Goal: Information Seeking & Learning: Understand process/instructions

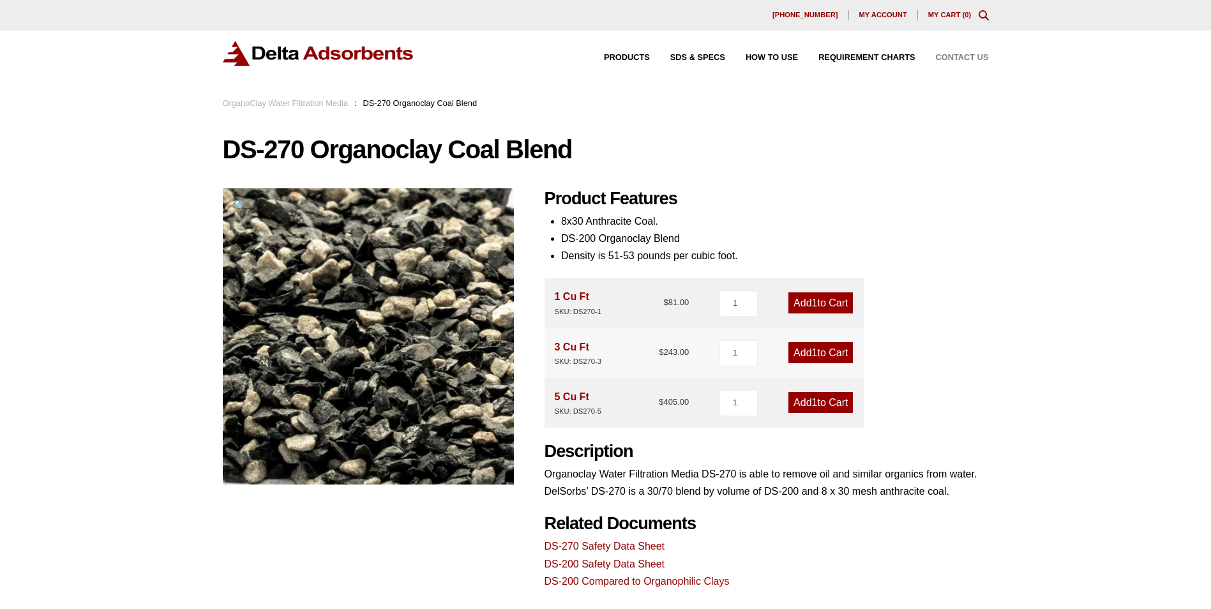
click at [962, 56] on span "Contact Us" at bounding box center [962, 58] width 53 height 8
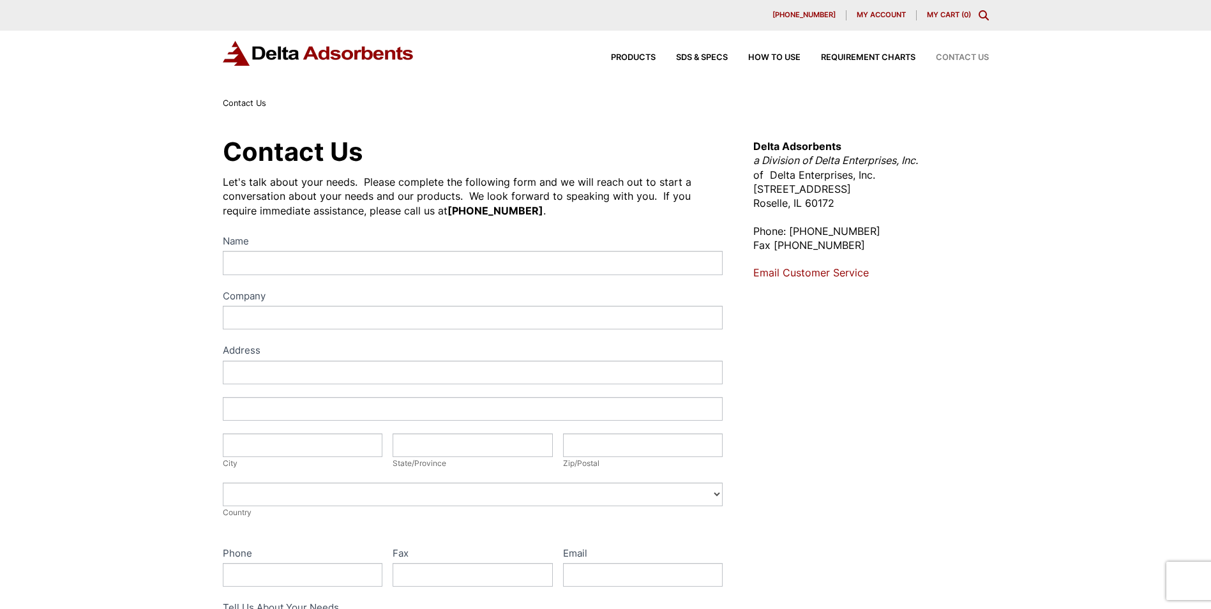
click at [64, 283] on div "Contact Us Let's talk about your needs. Please complete the following form and …" at bounding box center [605, 461] width 1211 height 702
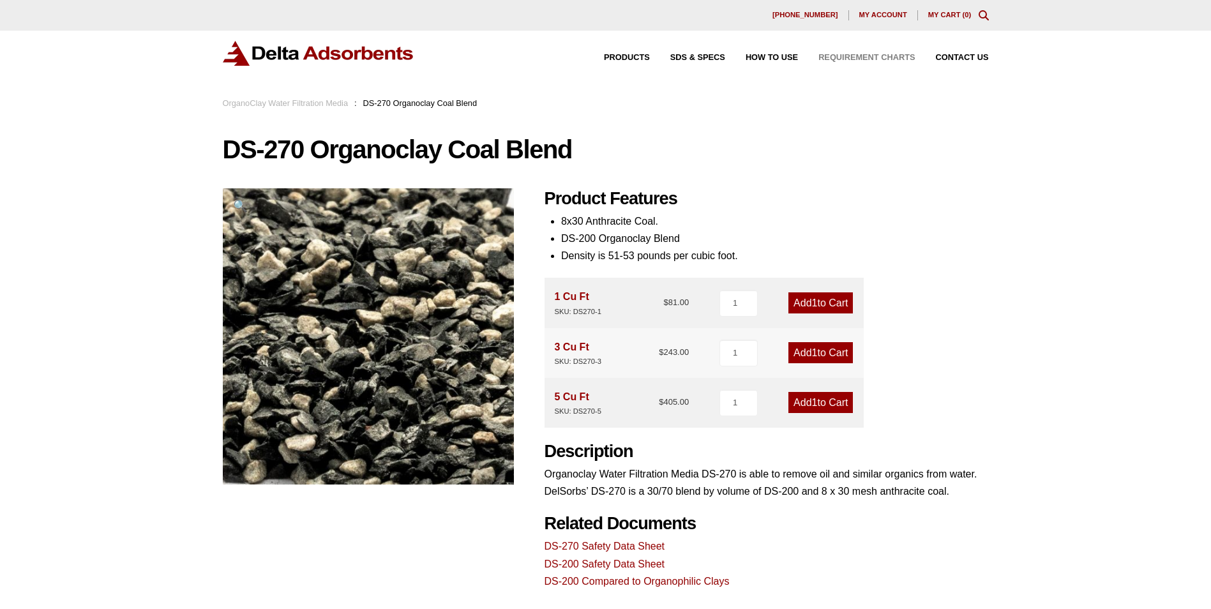
click at [855, 56] on span "Requirement Charts" at bounding box center [866, 58] width 96 height 8
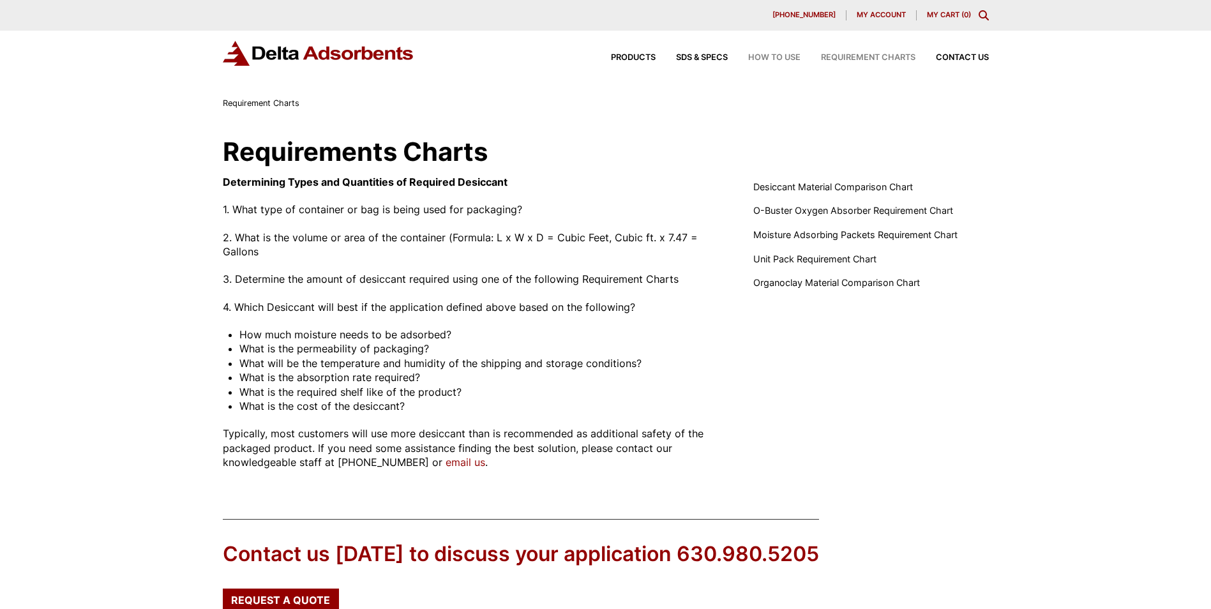
click at [775, 56] on span "How to Use" at bounding box center [774, 58] width 52 height 8
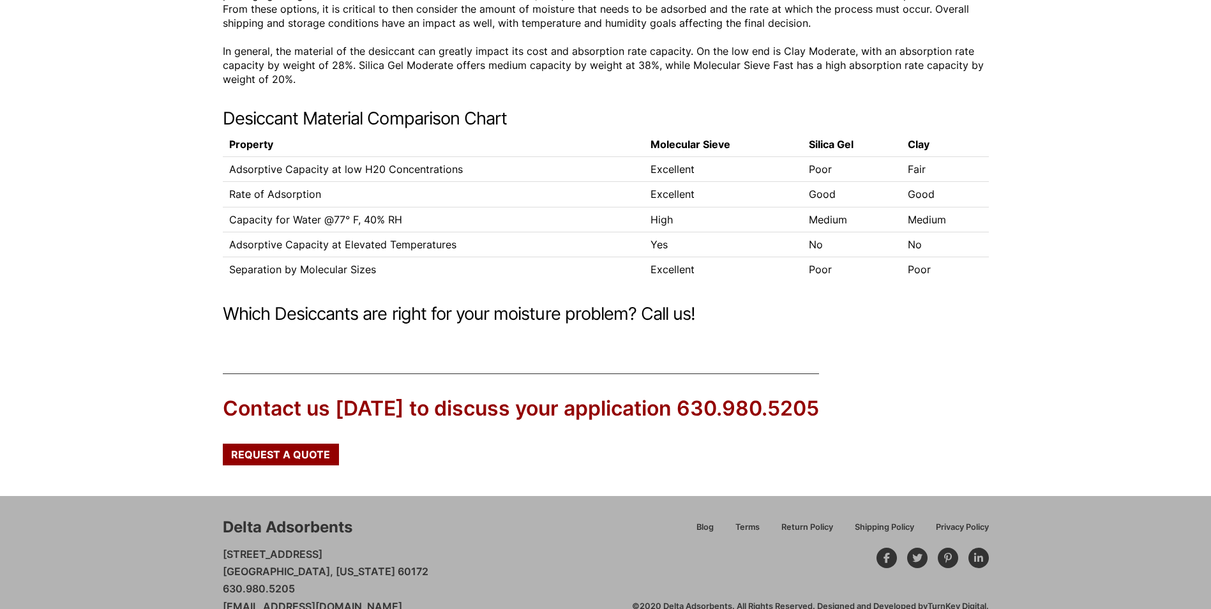
scroll to position [292, 0]
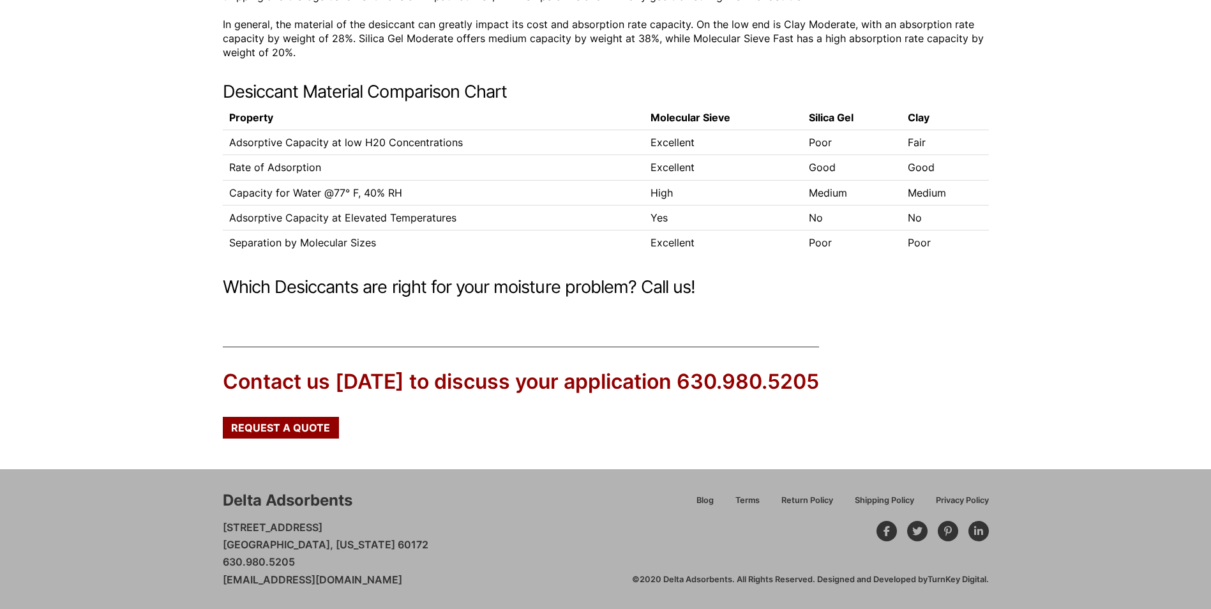
click at [173, 297] on div "Desiccants, How to Best Use! Desiccants will only be effective when used in a c…" at bounding box center [605, 73] width 1211 height 508
click at [149, 212] on div "Desiccants, How to Best Use! Desiccants will only be effective when used in a c…" at bounding box center [605, 73] width 1211 height 508
click at [128, 248] on div "Desiccants, How to Best Use! Desiccants will only be effective when used in a c…" at bounding box center [605, 73] width 1211 height 508
click at [104, 269] on div "Desiccants, How to Best Use! Desiccants will only be effective when used in a c…" at bounding box center [605, 73] width 1211 height 508
click at [135, 314] on div "Desiccants, How to Best Use! Desiccants will only be effective when used in a c…" at bounding box center [605, 73] width 1211 height 508
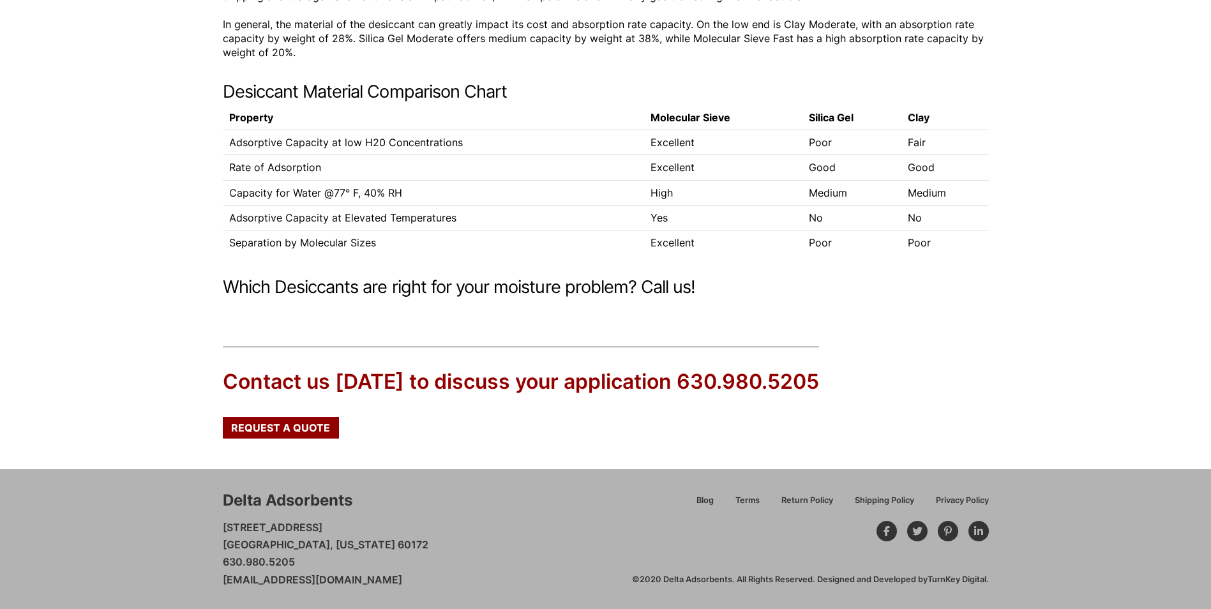
click at [146, 278] on div "Desiccants, How to Best Use! Desiccants will only be effective when used in a c…" at bounding box center [605, 73] width 1211 height 508
click at [636, 294] on h2 "Which Desiccants are right for your moisture problem? Call us!" at bounding box center [606, 287] width 766 height 21
click at [131, 228] on div "Desiccants, How to Best Use! Desiccants will only be effective when used in a c…" at bounding box center [605, 73] width 1211 height 508
click at [158, 288] on div "Desiccants, How to Best Use! Desiccants will only be effective when used in a c…" at bounding box center [605, 73] width 1211 height 508
click at [149, 292] on div "Desiccants, How to Best Use! Desiccants will only be effective when used in a c…" at bounding box center [605, 73] width 1211 height 508
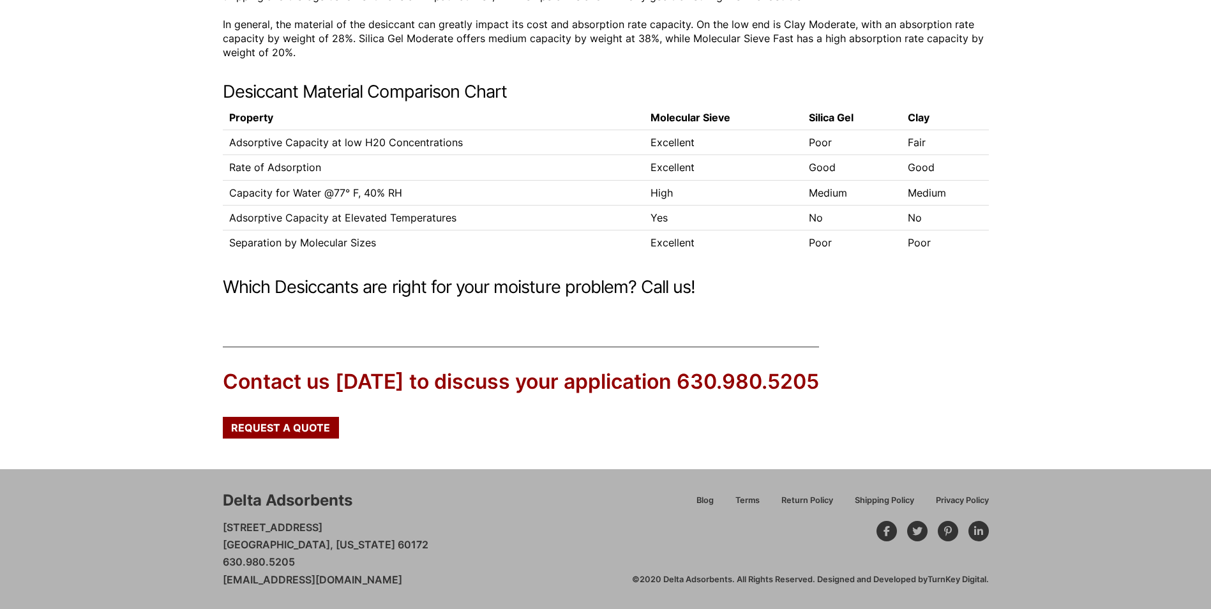
click at [301, 288] on h2 "Which Desiccants are right for your moisture problem? Call us!" at bounding box center [606, 287] width 766 height 21
click at [269, 288] on h2 "Which Desiccants are right for your moisture problem? Call us!" at bounding box center [606, 287] width 766 height 21
click at [266, 288] on h2 "Which Desiccants are right for your moisture problem? Call us!" at bounding box center [606, 287] width 766 height 21
drag, startPoint x: 226, startPoint y: 287, endPoint x: 345, endPoint y: 291, distance: 119.4
click at [345, 291] on h2 "Which Desiccants are right for your moisture problem? Call us!" at bounding box center [606, 287] width 766 height 21
